Goal: Information Seeking & Learning: Learn about a topic

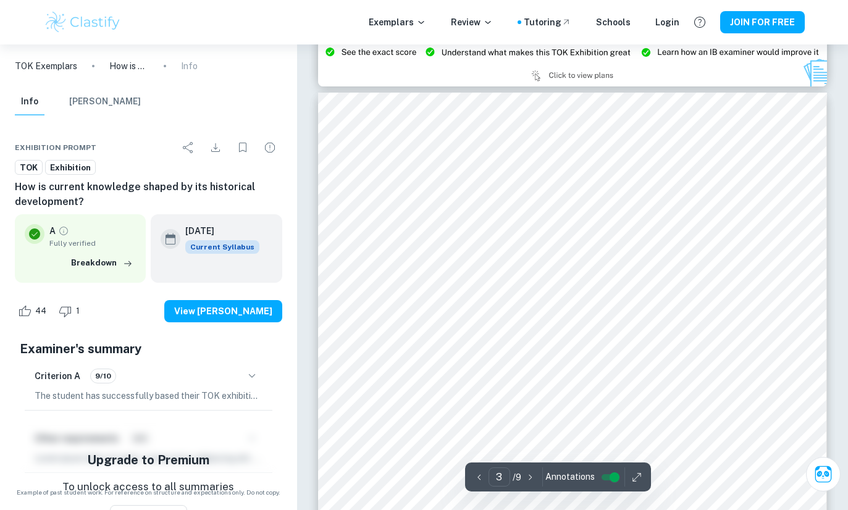
scroll to position [1458, 0]
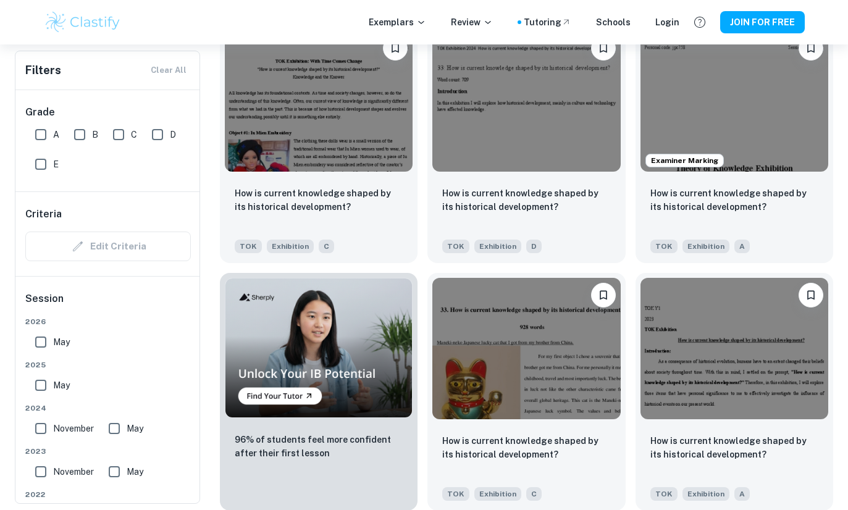
scroll to position [662, 0]
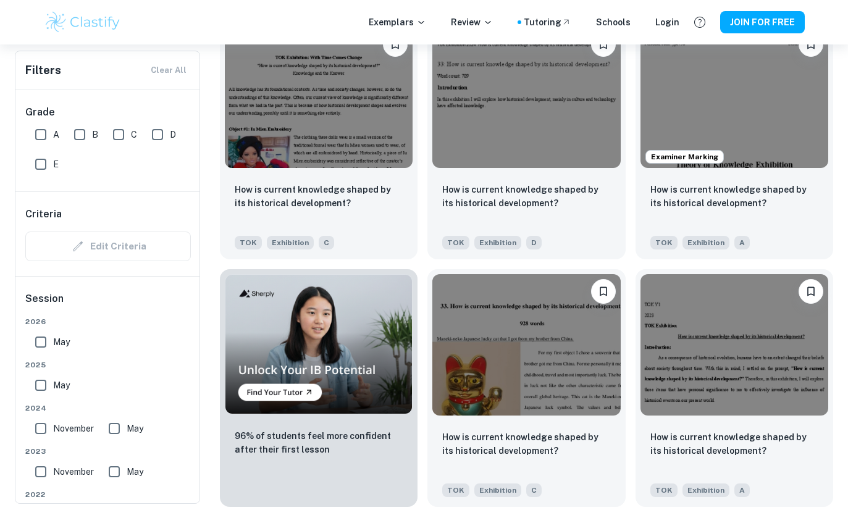
click at [733, 424] on div "How is current knowledge shaped by its historical development? TOK Exhibition A" at bounding box center [735, 464] width 198 height 86
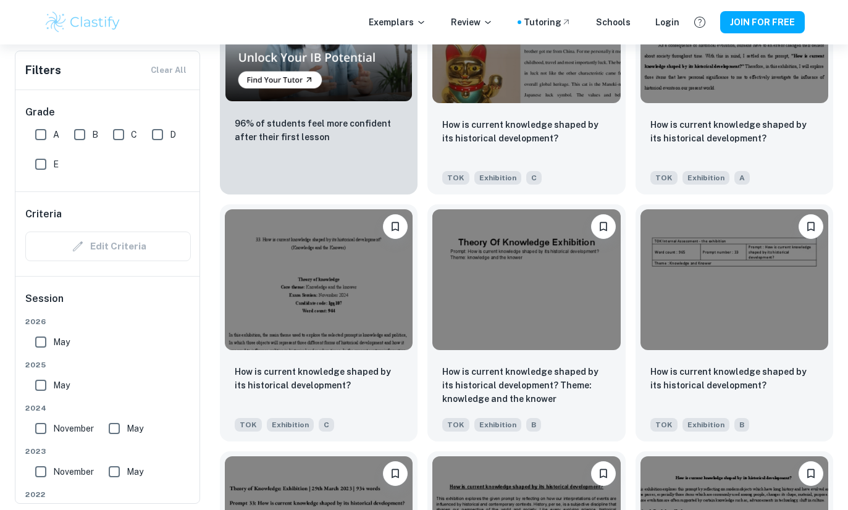
scroll to position [982, 0]
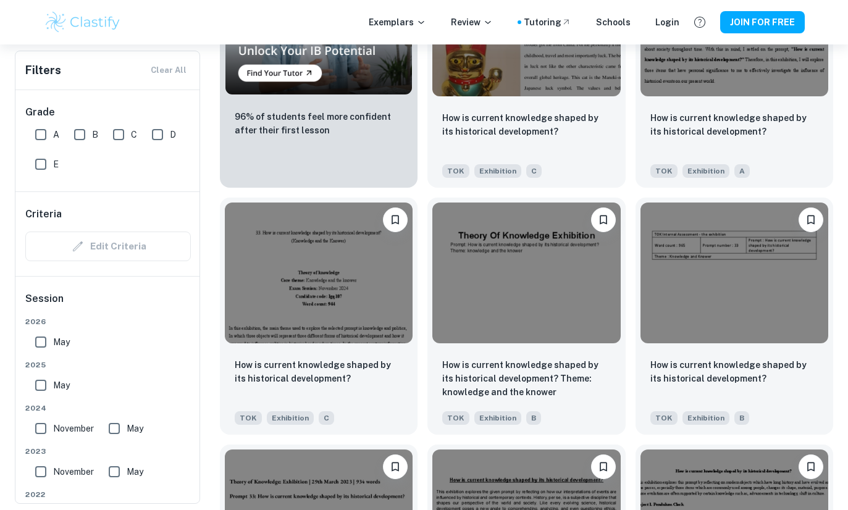
click at [33, 136] on input "A" at bounding box center [40, 134] width 25 height 25
checkbox input "true"
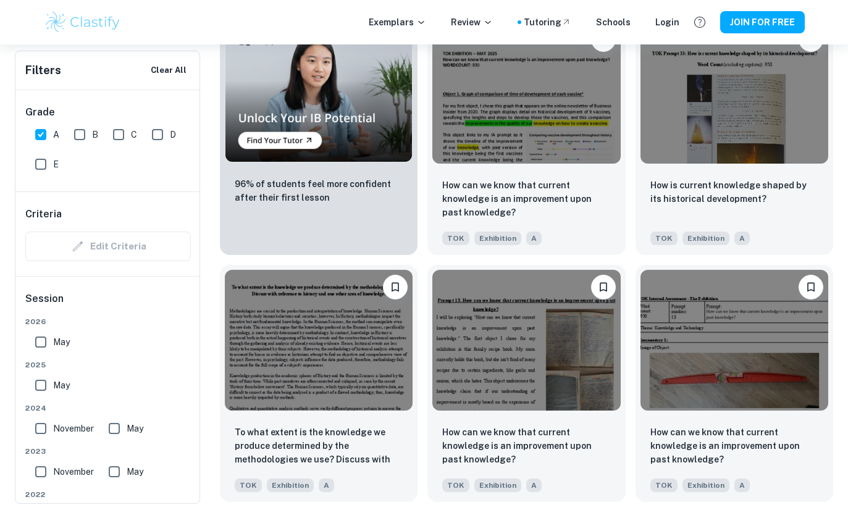
scroll to position [928, 0]
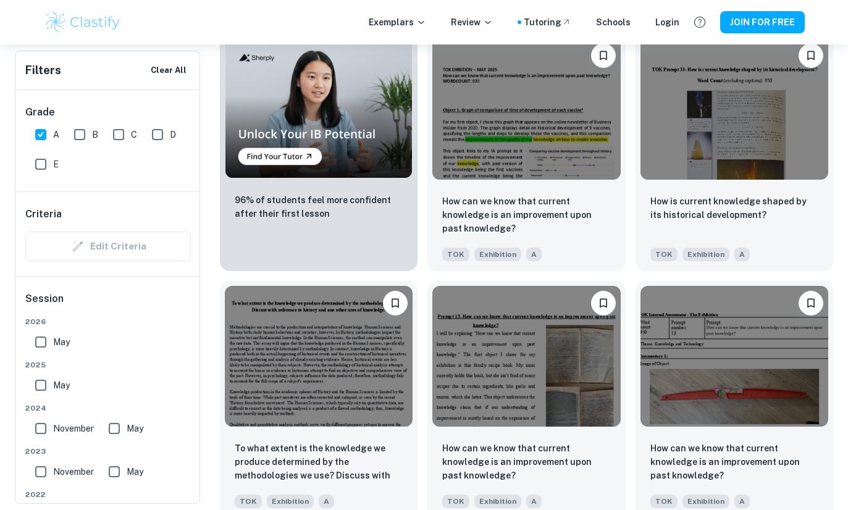
click at [683, 219] on p "How is current knowledge shaped by its historical development?" at bounding box center [735, 208] width 168 height 27
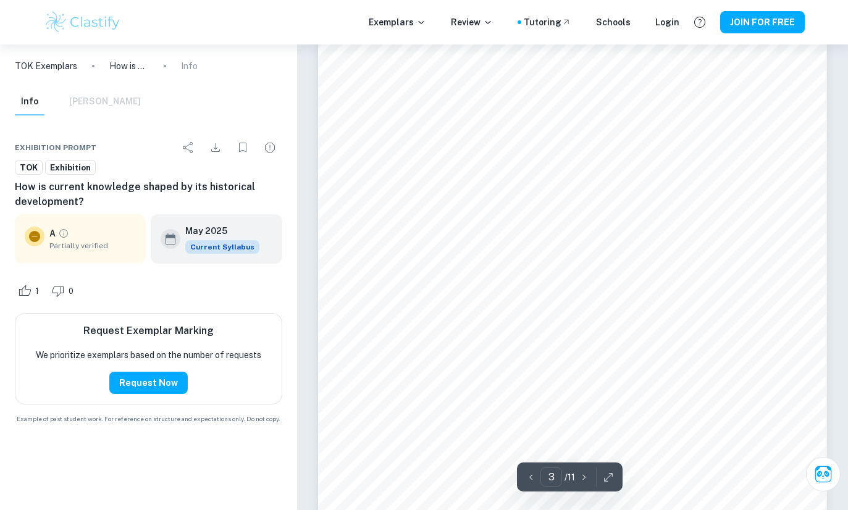
scroll to position [1820, 0]
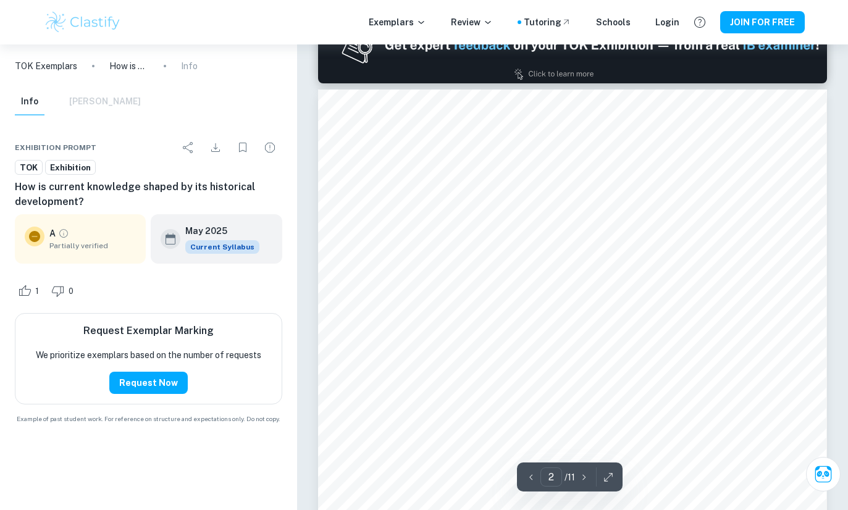
type input "1"
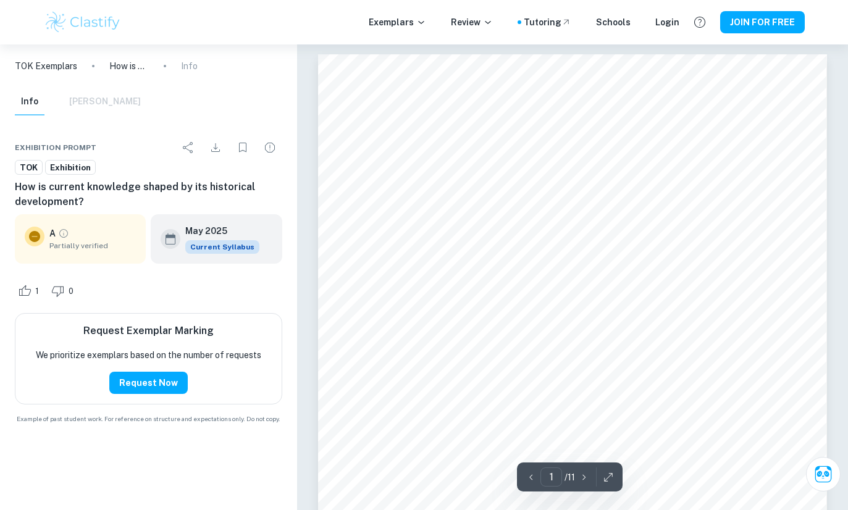
scroll to position [1, 0]
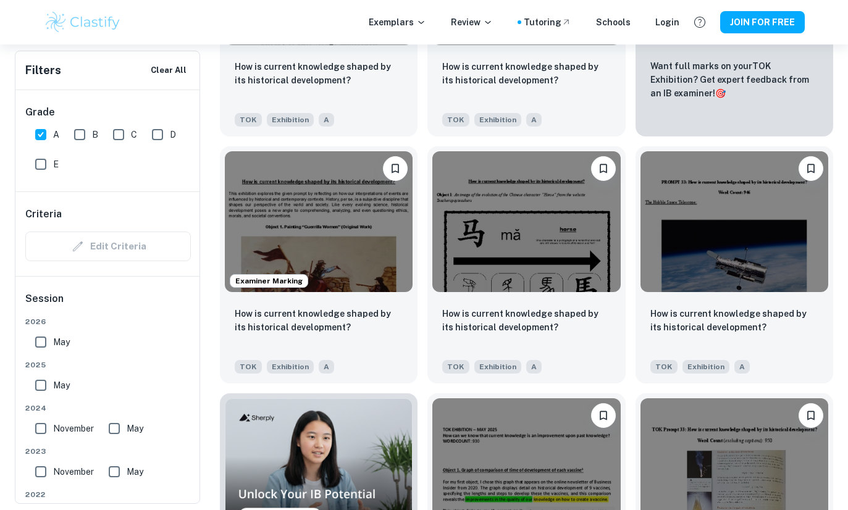
scroll to position [569, 0]
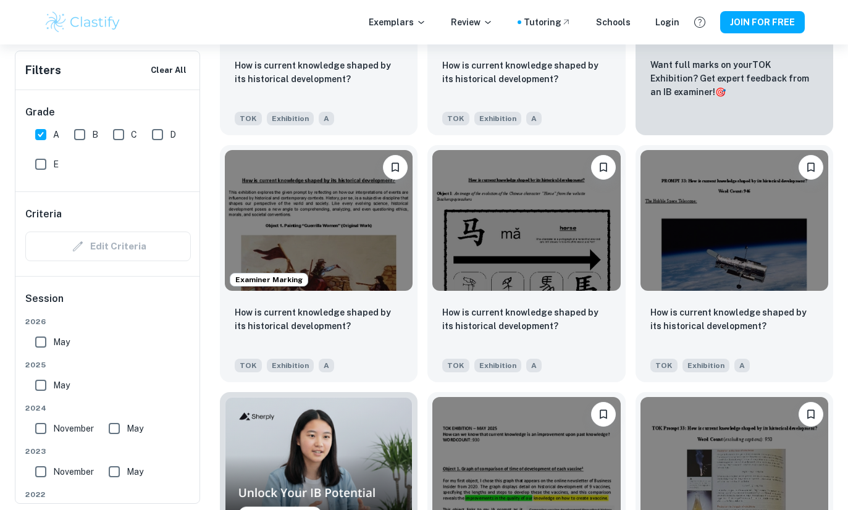
click at [487, 324] on p "How is current knowledge shaped by its historical development?" at bounding box center [526, 319] width 168 height 27
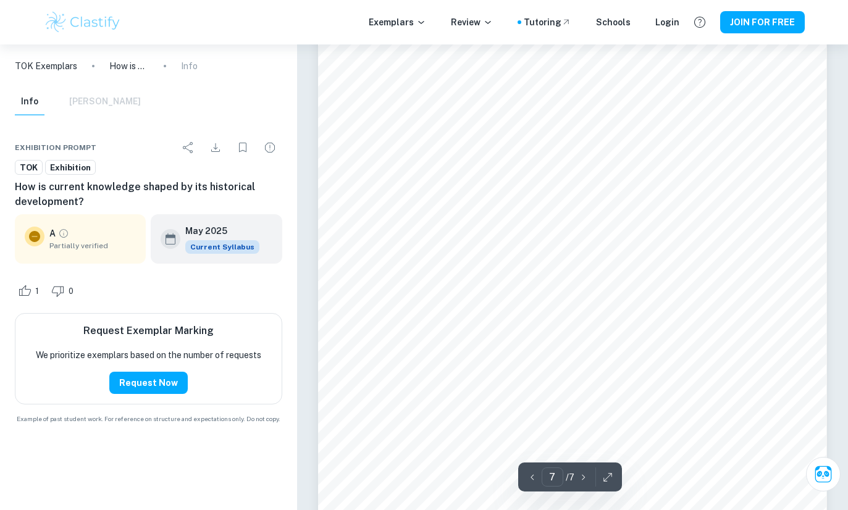
scroll to position [4327, 0]
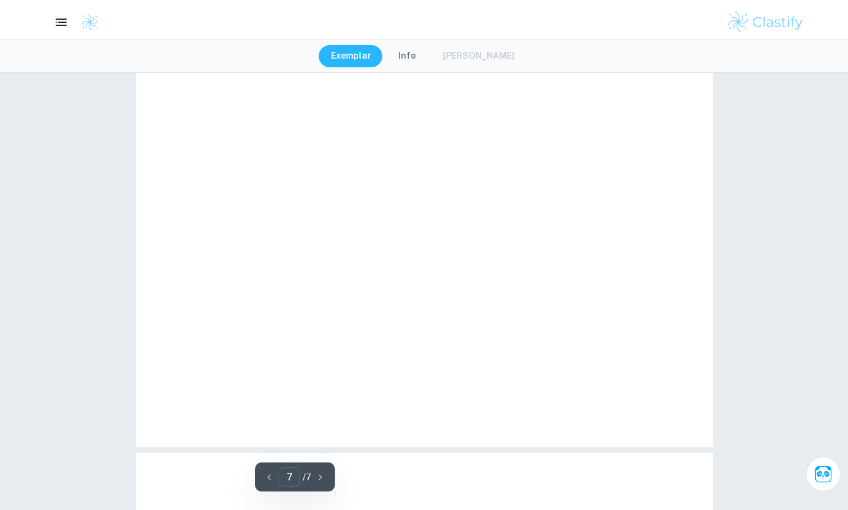
type input "1"
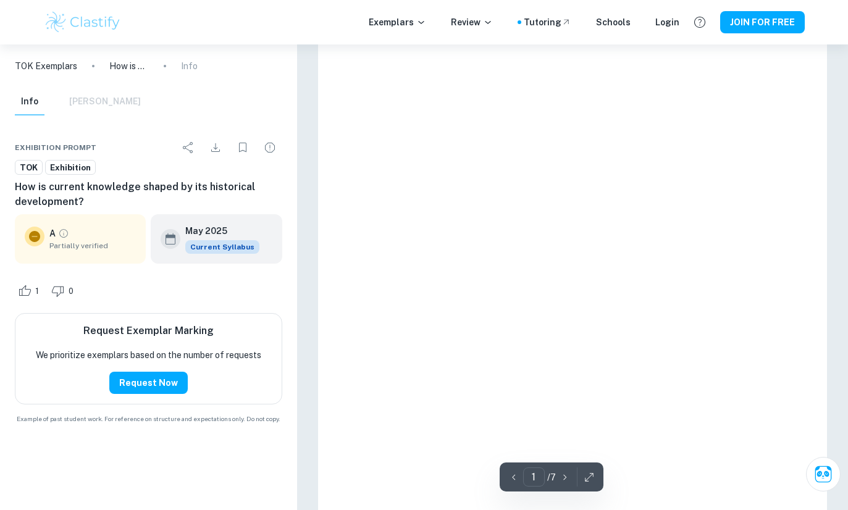
scroll to position [366, 0]
